Goal: Task Accomplishment & Management: Use online tool/utility

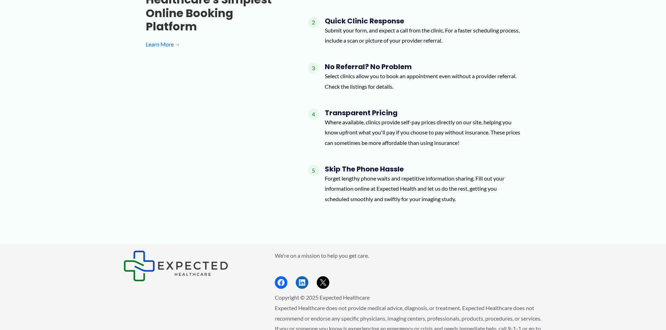
scroll to position [605, 0]
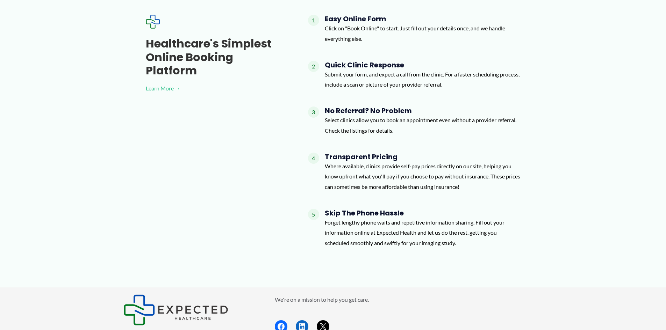
click at [164, 83] on link "Learn More →" at bounding box center [216, 88] width 140 height 10
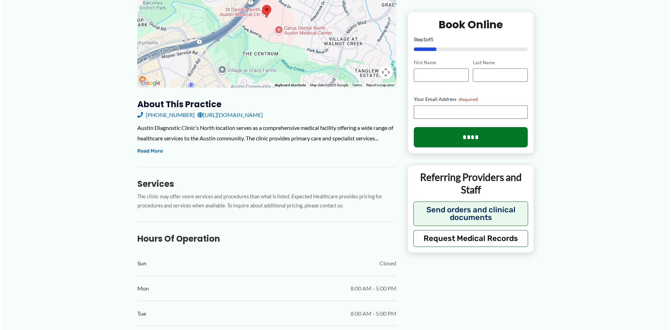
scroll to position [175, 0]
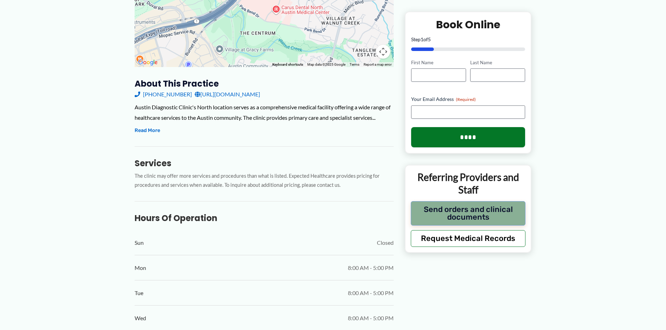
click at [443, 212] on button "Send orders and clinical documents" at bounding box center [468, 213] width 115 height 24
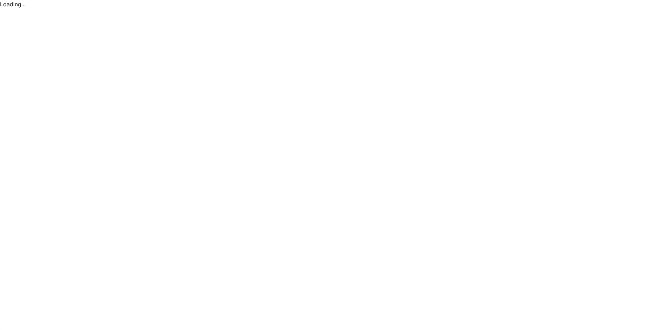
scroll to position [0, 0]
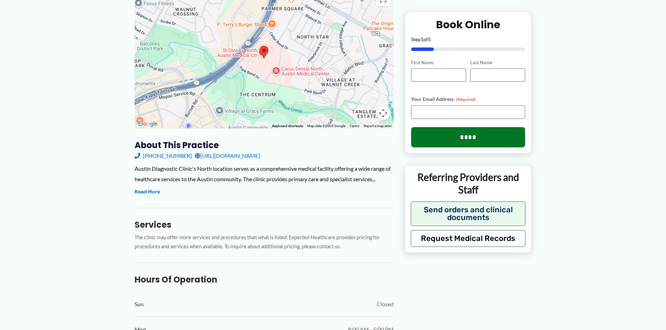
scroll to position [140, 0]
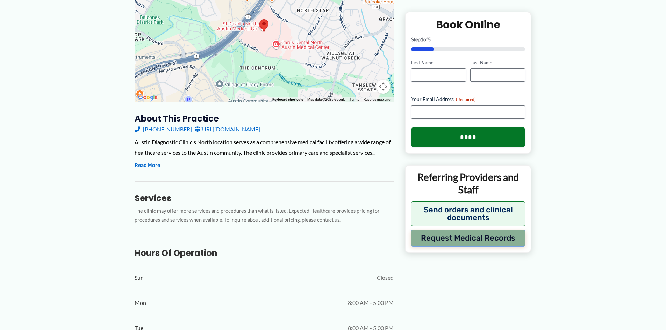
click at [469, 239] on button "Request Medical Records" at bounding box center [468, 238] width 115 height 17
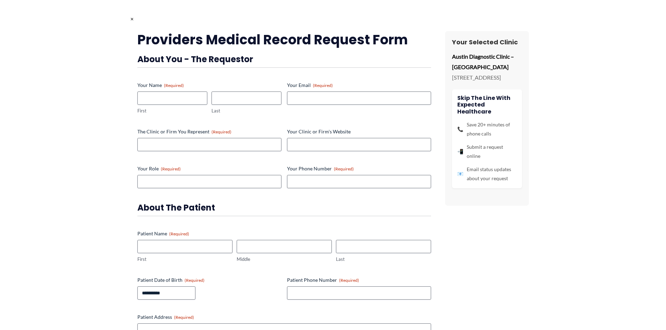
scroll to position [0, 0]
